Goal: Navigation & Orientation: Find specific page/section

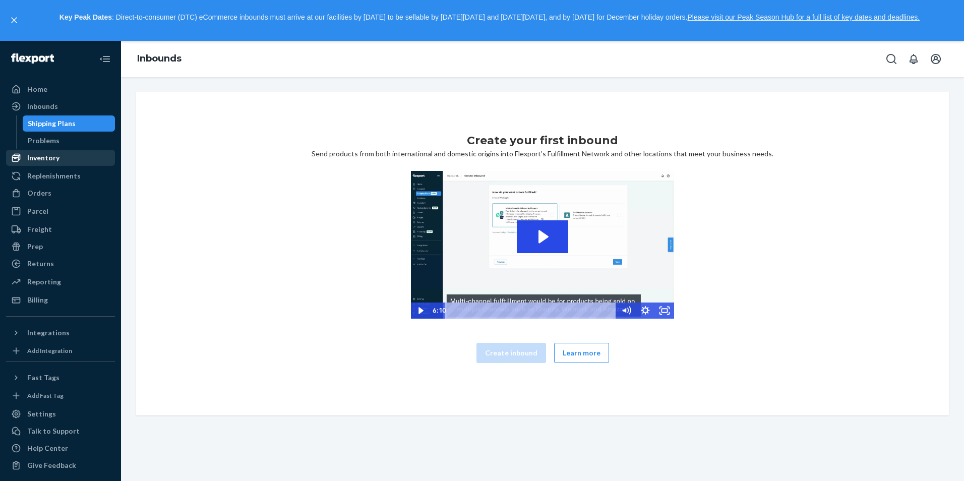
click at [49, 153] on div "Inventory" at bounding box center [43, 158] width 32 height 10
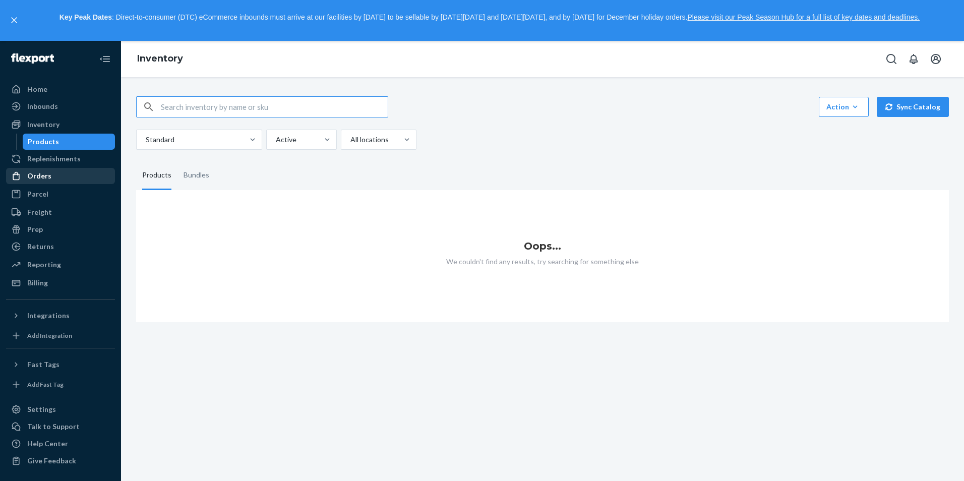
click at [55, 172] on div "Orders" at bounding box center [60, 176] width 107 height 14
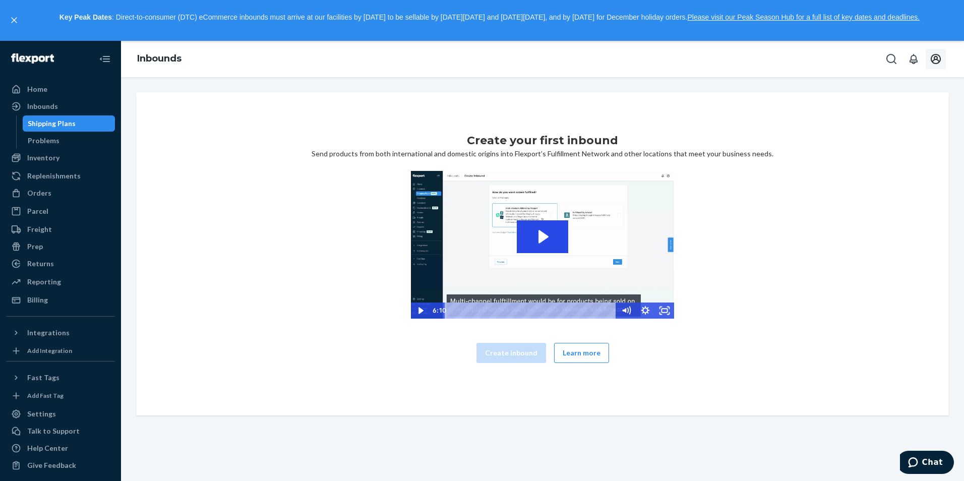
click at [938, 60] on icon "Open account menu" at bounding box center [936, 59] width 10 height 10
click at [892, 140] on div "Log out" at bounding box center [912, 149] width 76 height 19
